Goal: Transaction & Acquisition: Purchase product/service

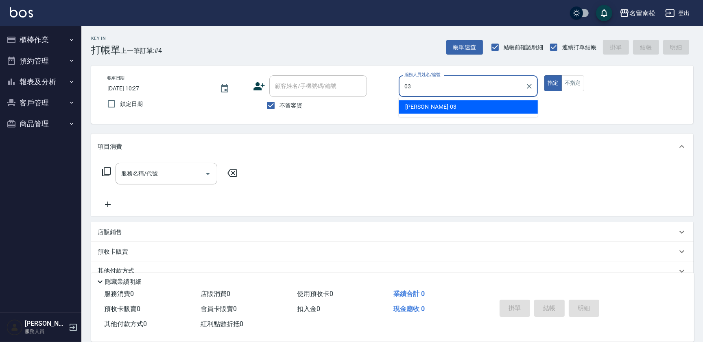
type input "[PERSON_NAME]-03"
type button "true"
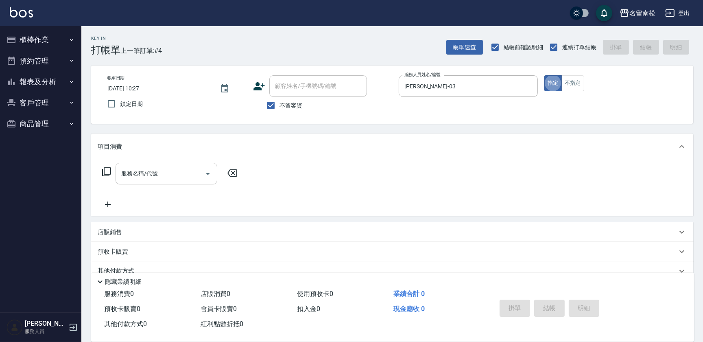
click at [166, 179] on input "服務名稱/代號" at bounding box center [160, 173] width 82 height 14
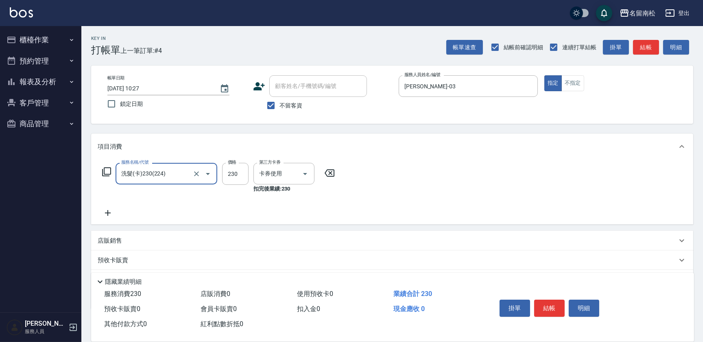
type input "洗髮(卡)230(224)"
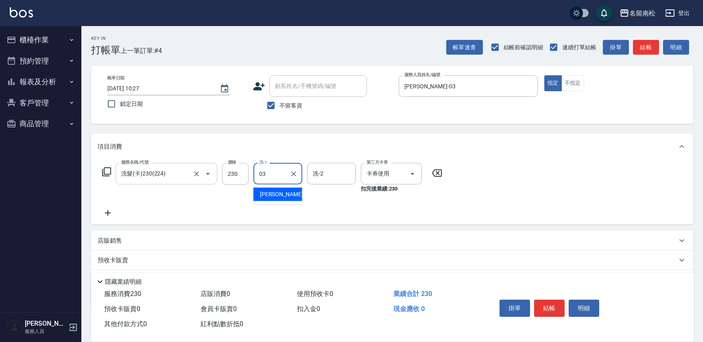
type input "[PERSON_NAME]-03"
click at [549, 304] on button "結帳" at bounding box center [549, 308] width 31 height 17
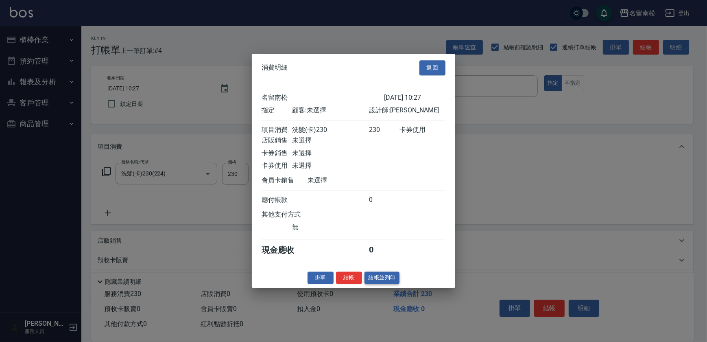
click at [385, 282] on button "結帳並列印" at bounding box center [382, 277] width 35 height 13
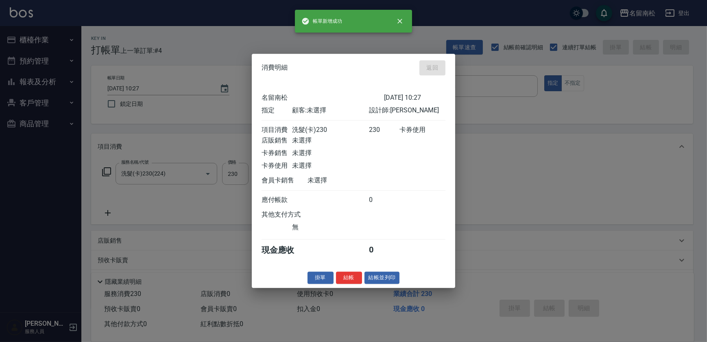
type input "[DATE] 11:04"
